Goal: Navigation & Orientation: Find specific page/section

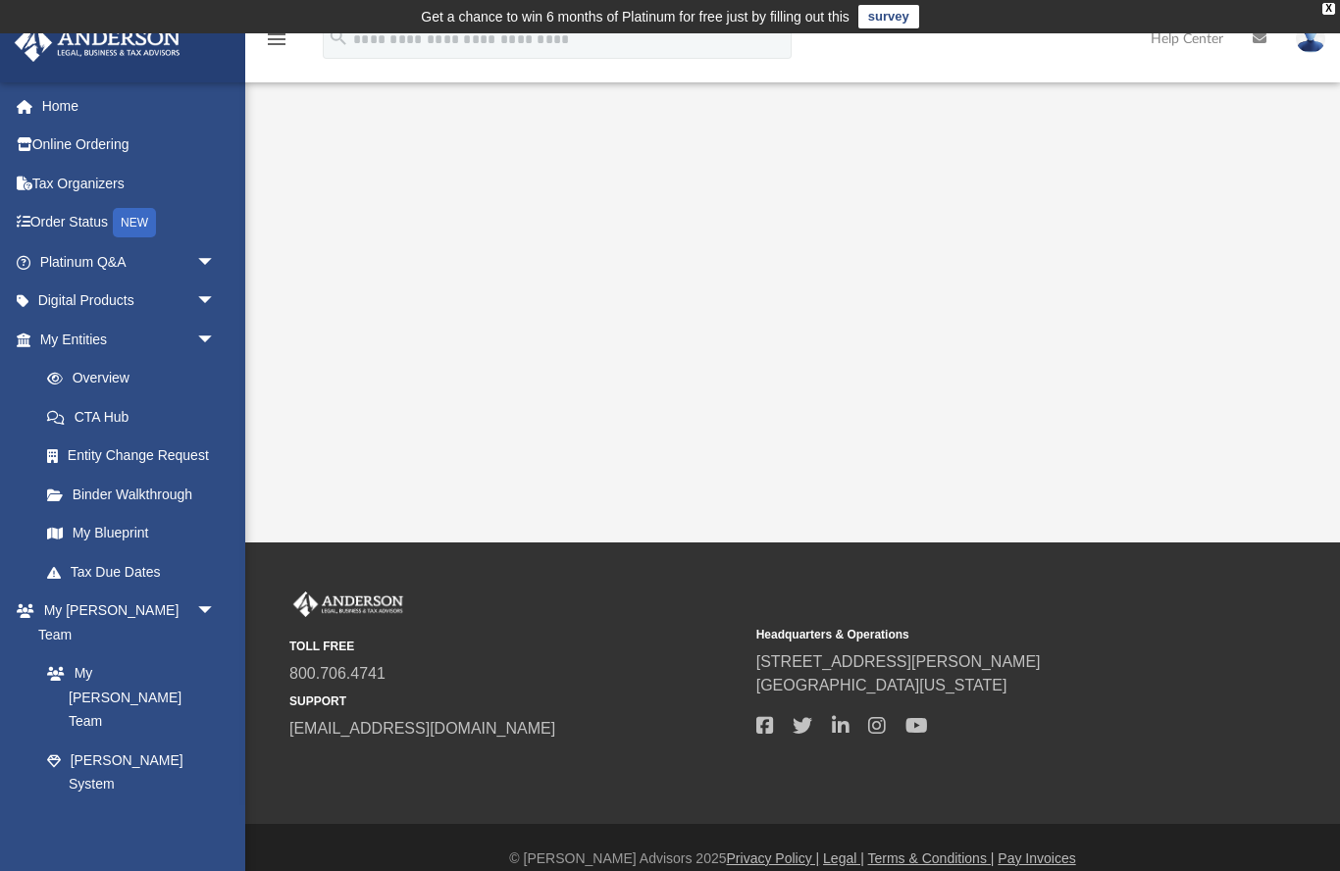
scroll to position [2, 0]
click at [112, 374] on link "Overview" at bounding box center [136, 376] width 218 height 39
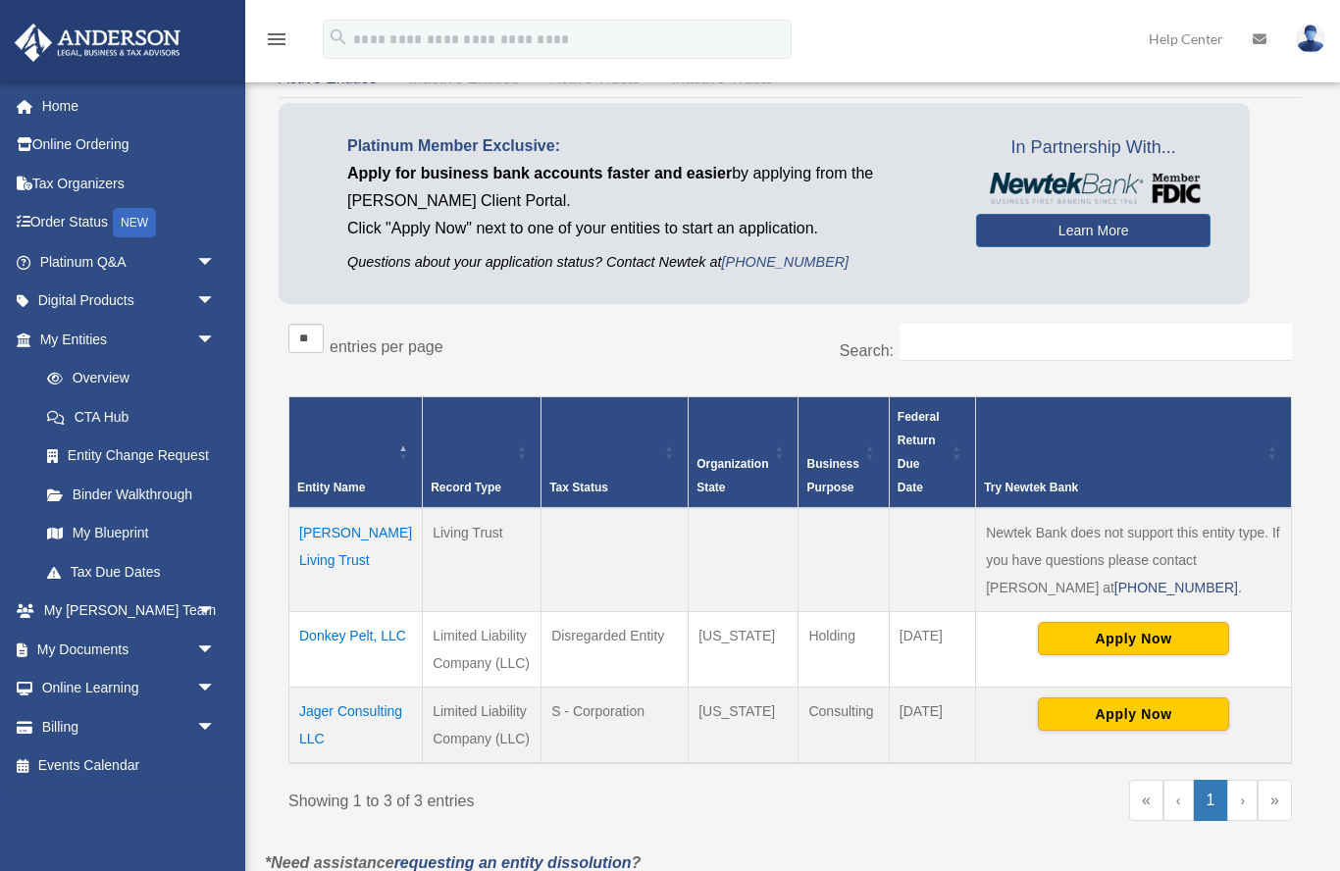
scroll to position [123, 0]
click at [211, 334] on span "arrow_drop_down" at bounding box center [215, 340] width 39 height 40
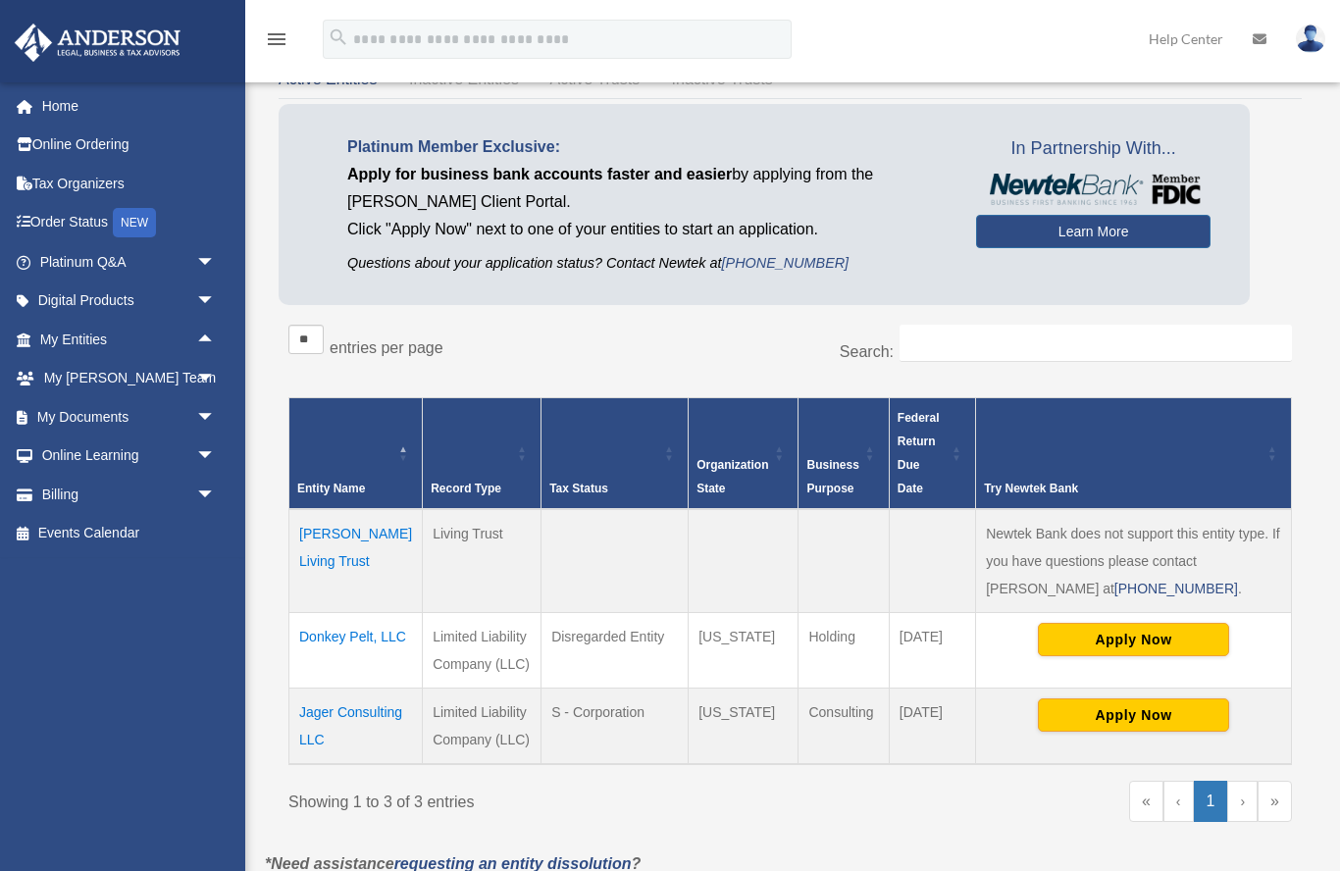
click at [82, 219] on link "Order Status NEW" at bounding box center [129, 223] width 231 height 40
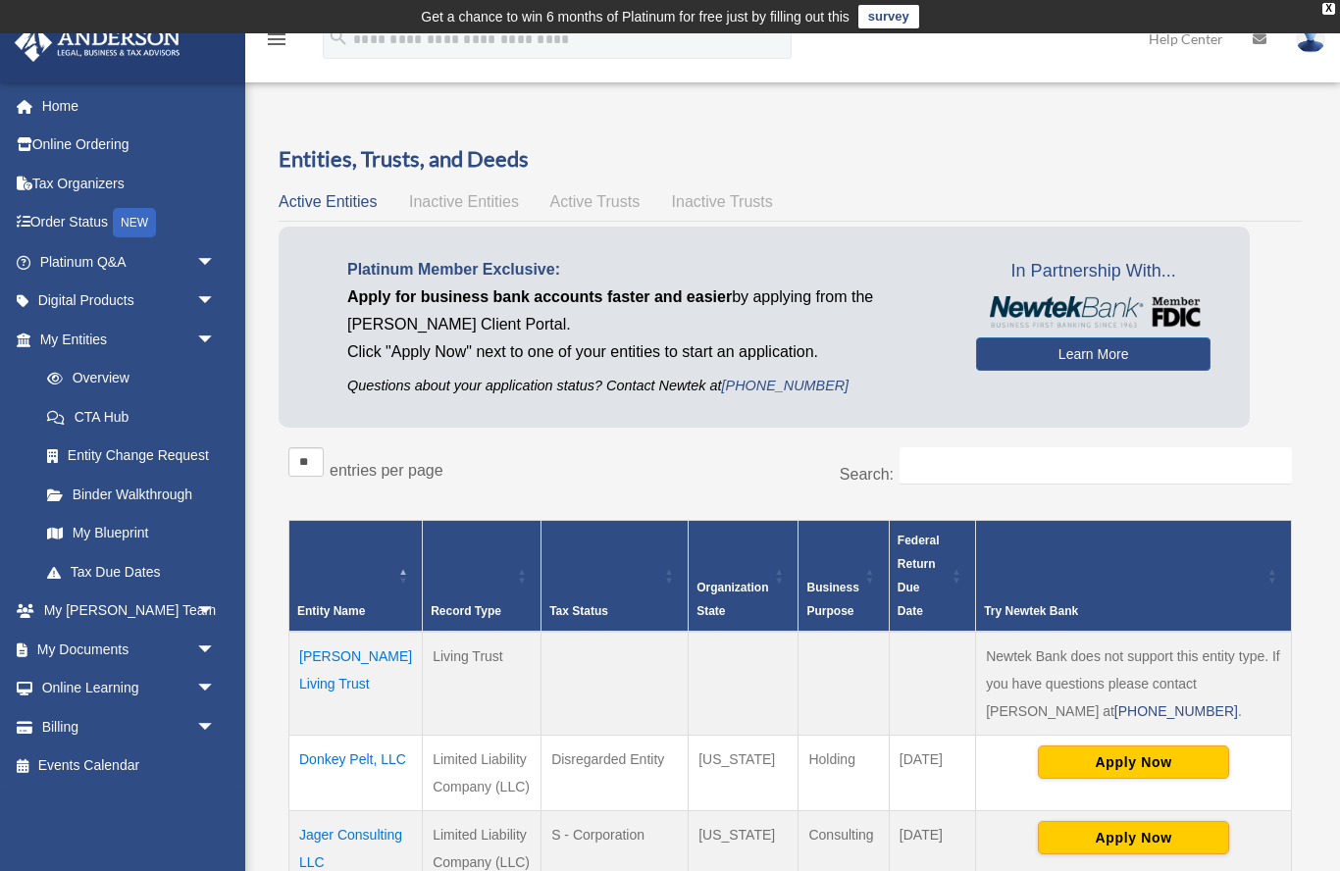
click at [208, 252] on span "arrow_drop_down" at bounding box center [215, 262] width 39 height 40
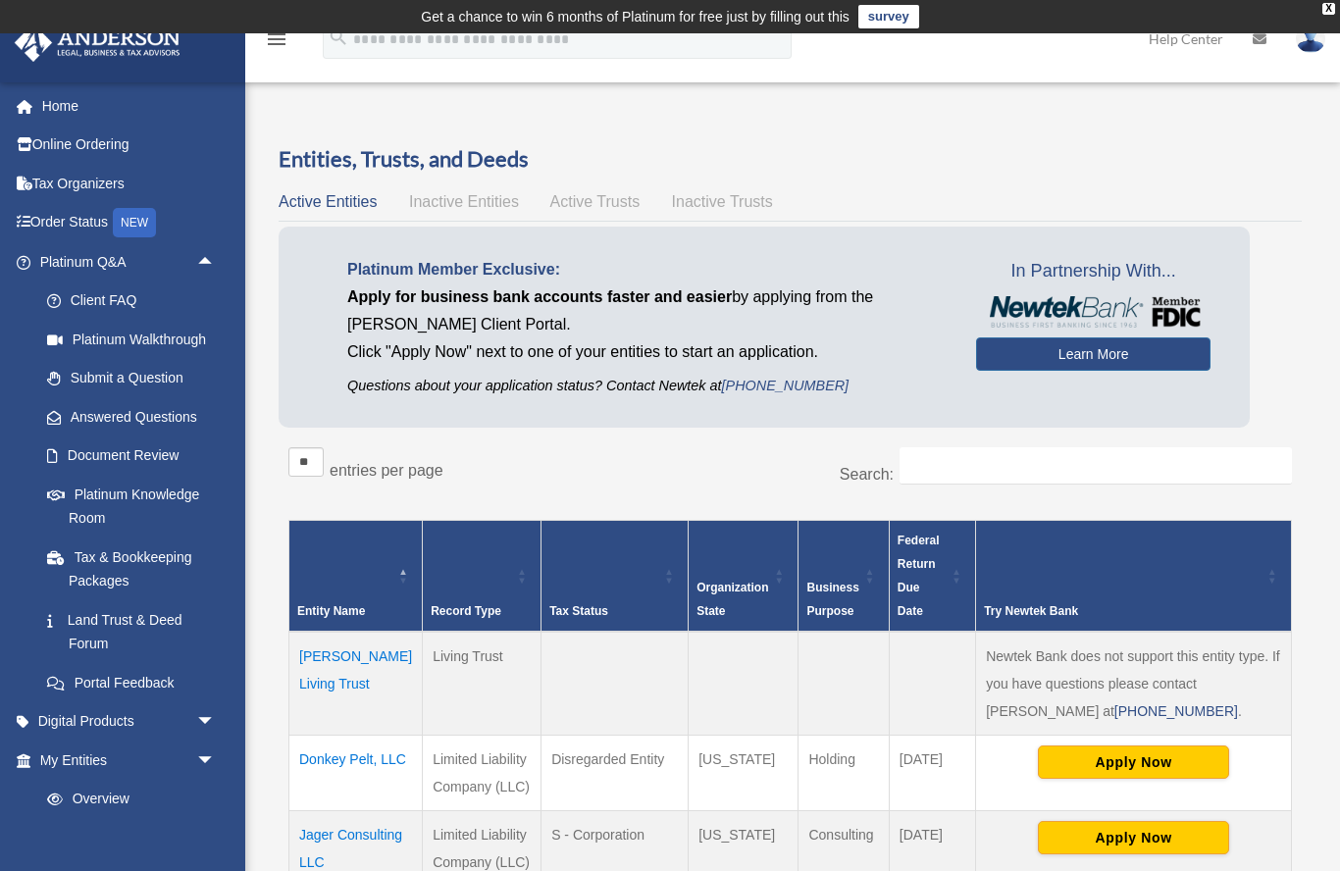
click at [129, 671] on link "Portal Feedback" at bounding box center [136, 682] width 218 height 39
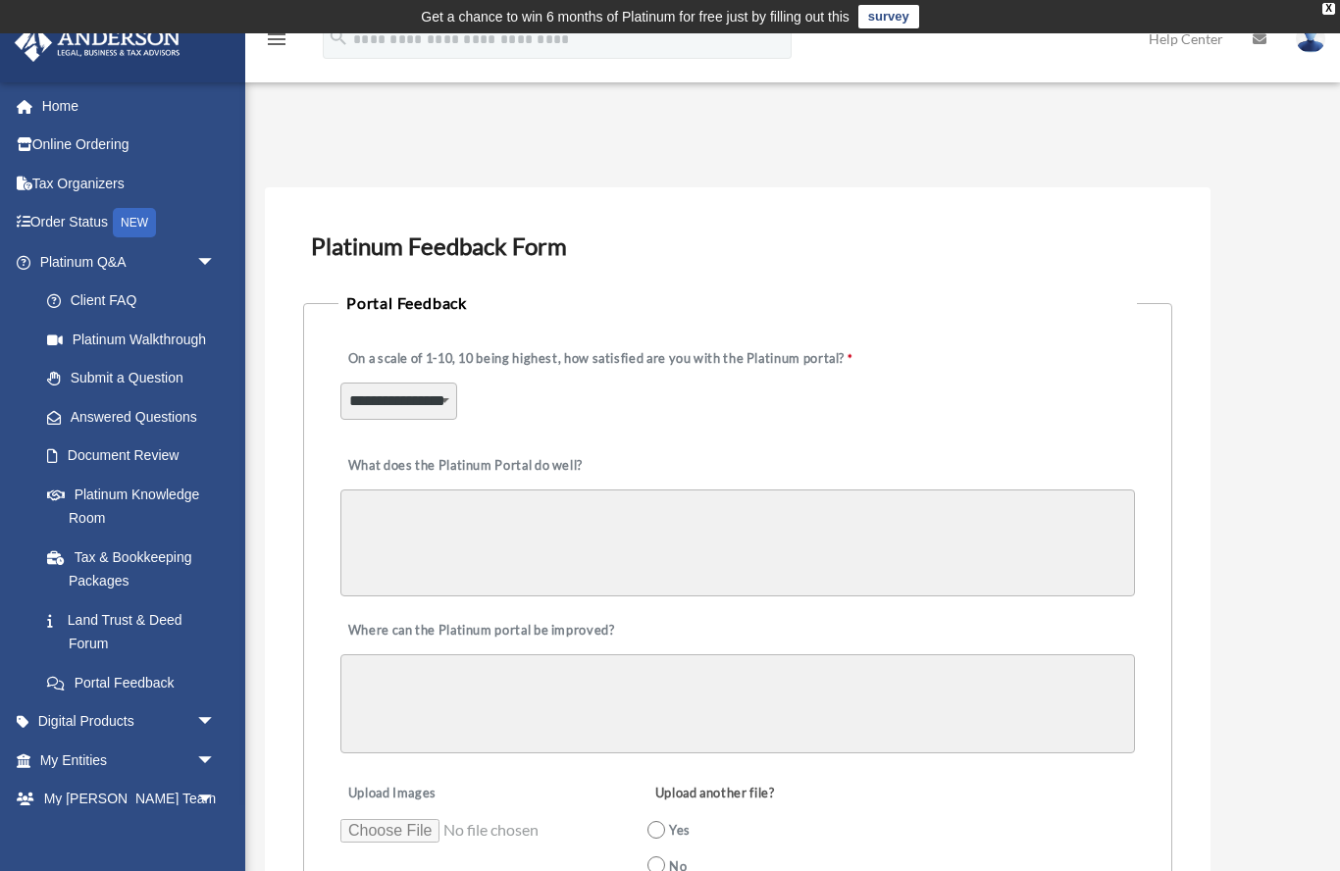
click at [100, 500] on link "Platinum Knowledge Room" at bounding box center [136, 506] width 218 height 63
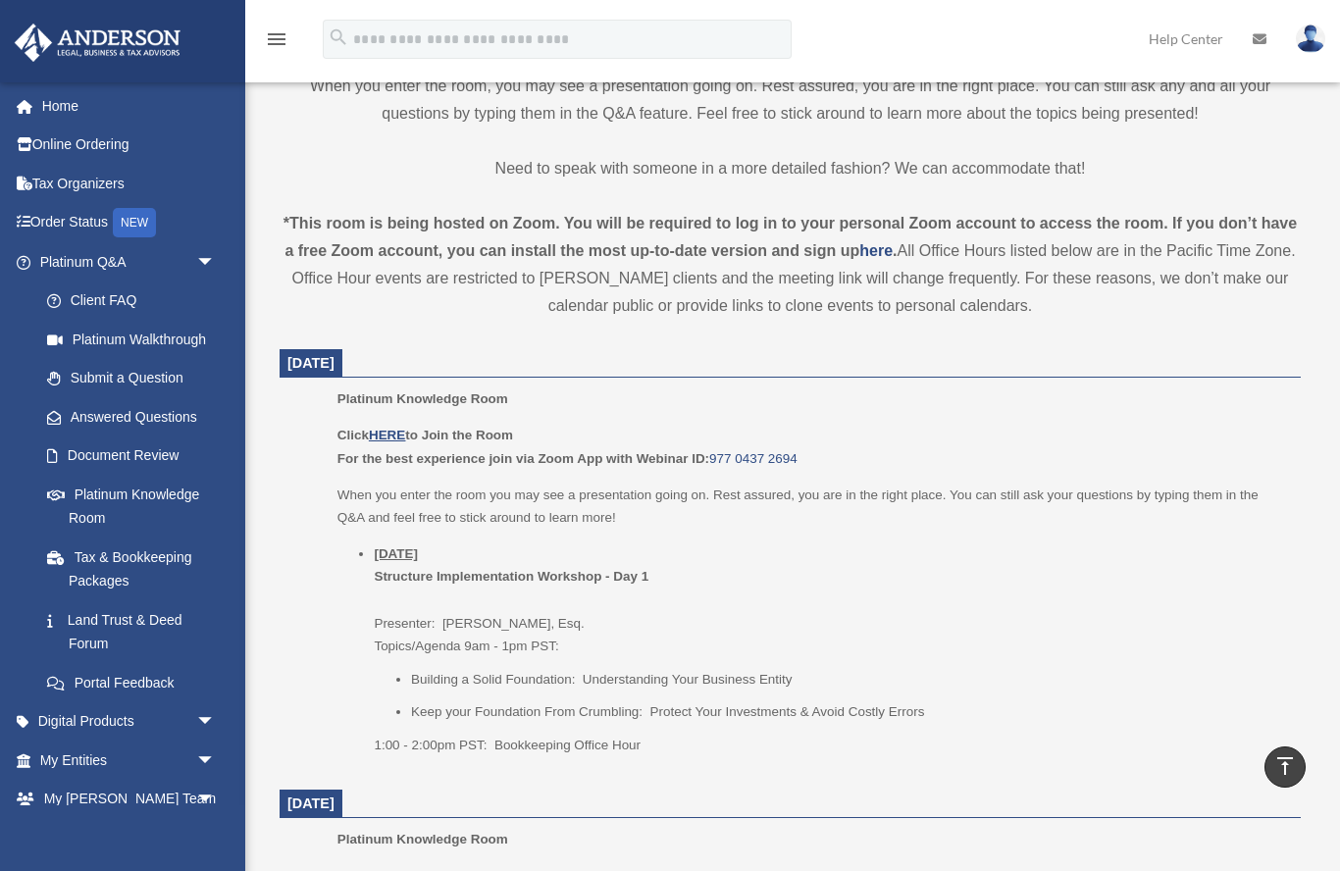
scroll to position [588, 0]
click at [120, 398] on link "Answered Questions" at bounding box center [136, 416] width 218 height 39
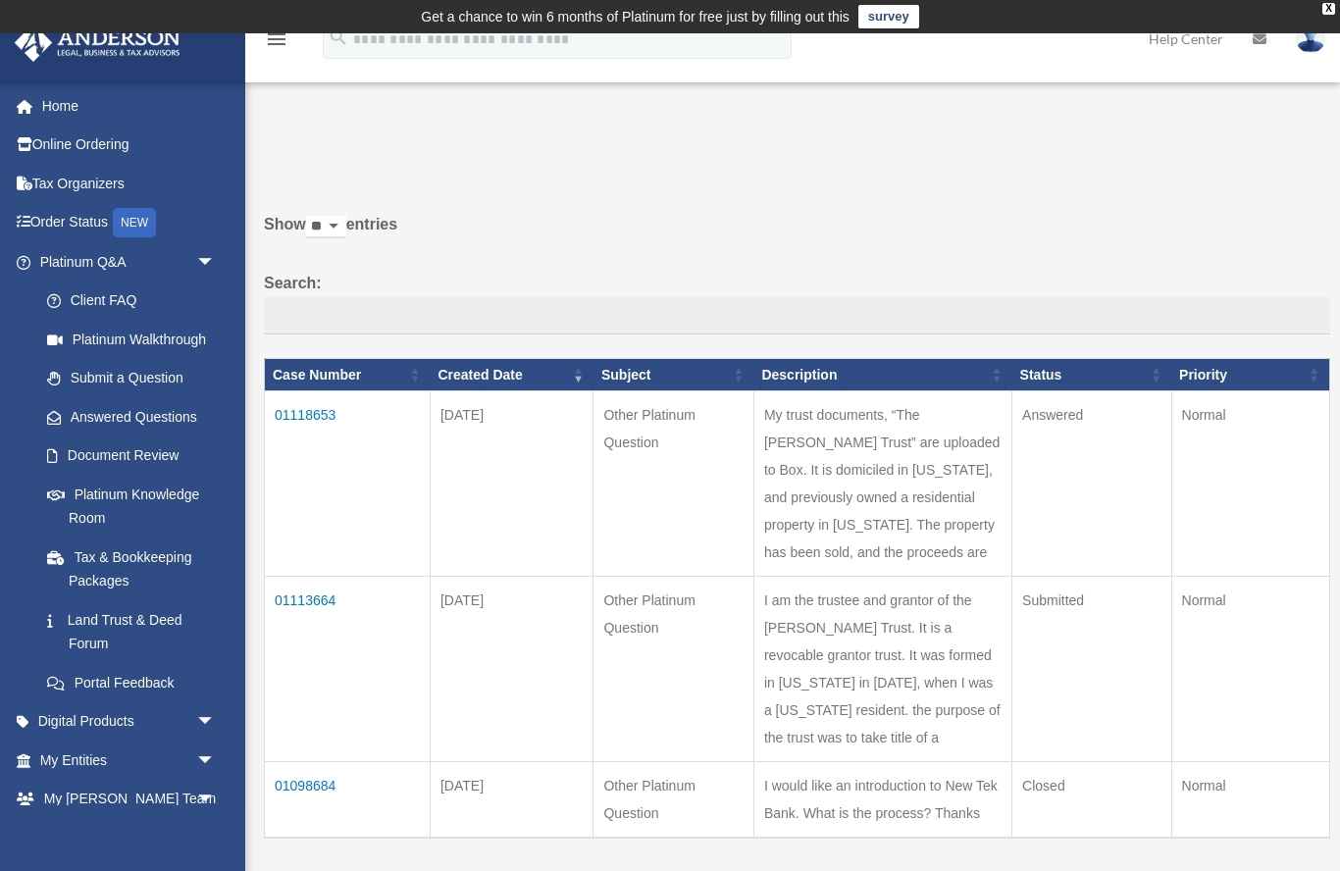
click at [72, 755] on link "My Entities arrow_drop_down" at bounding box center [129, 759] width 231 height 39
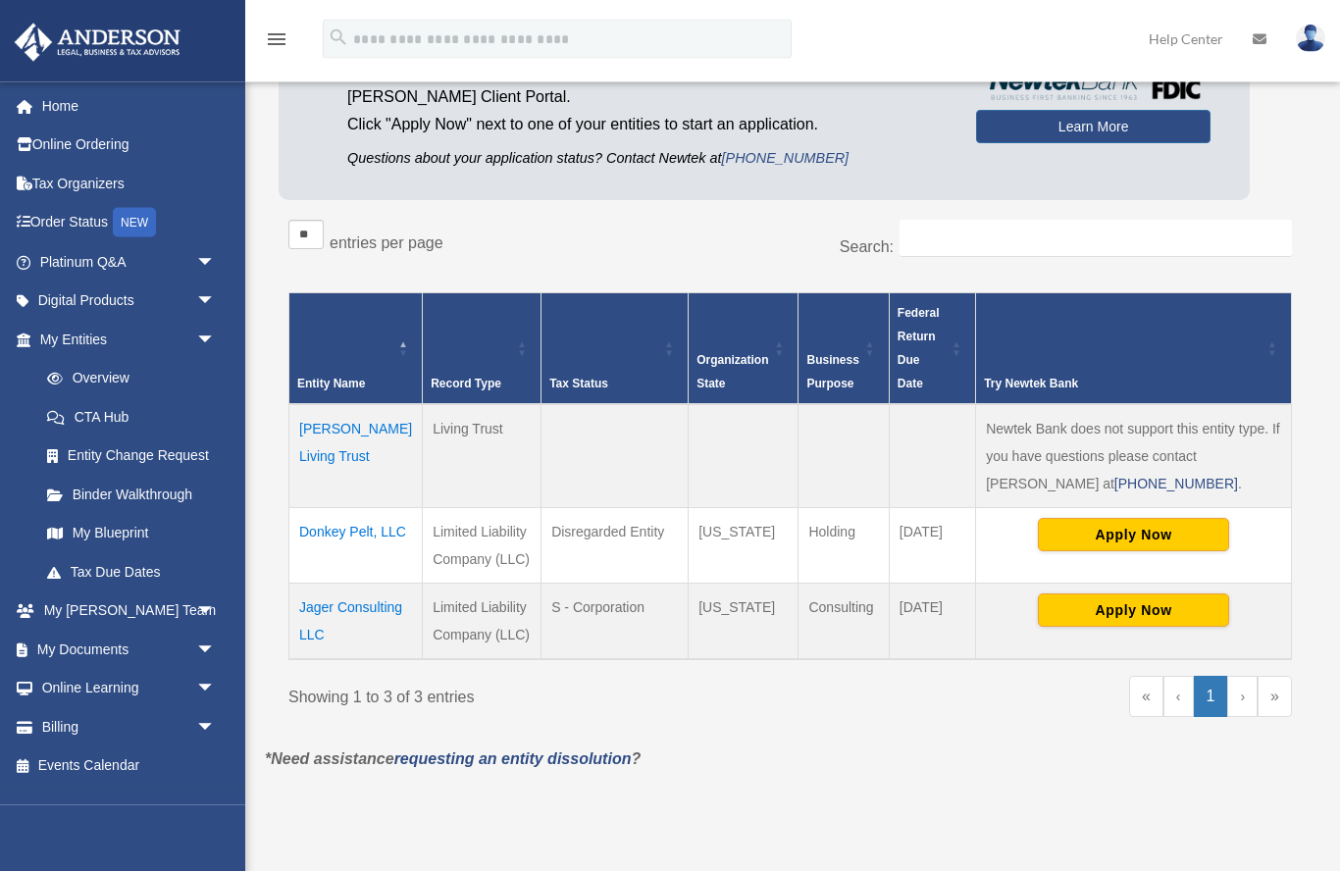
scroll to position [228, 0]
